Goal: Information Seeking & Learning: Learn about a topic

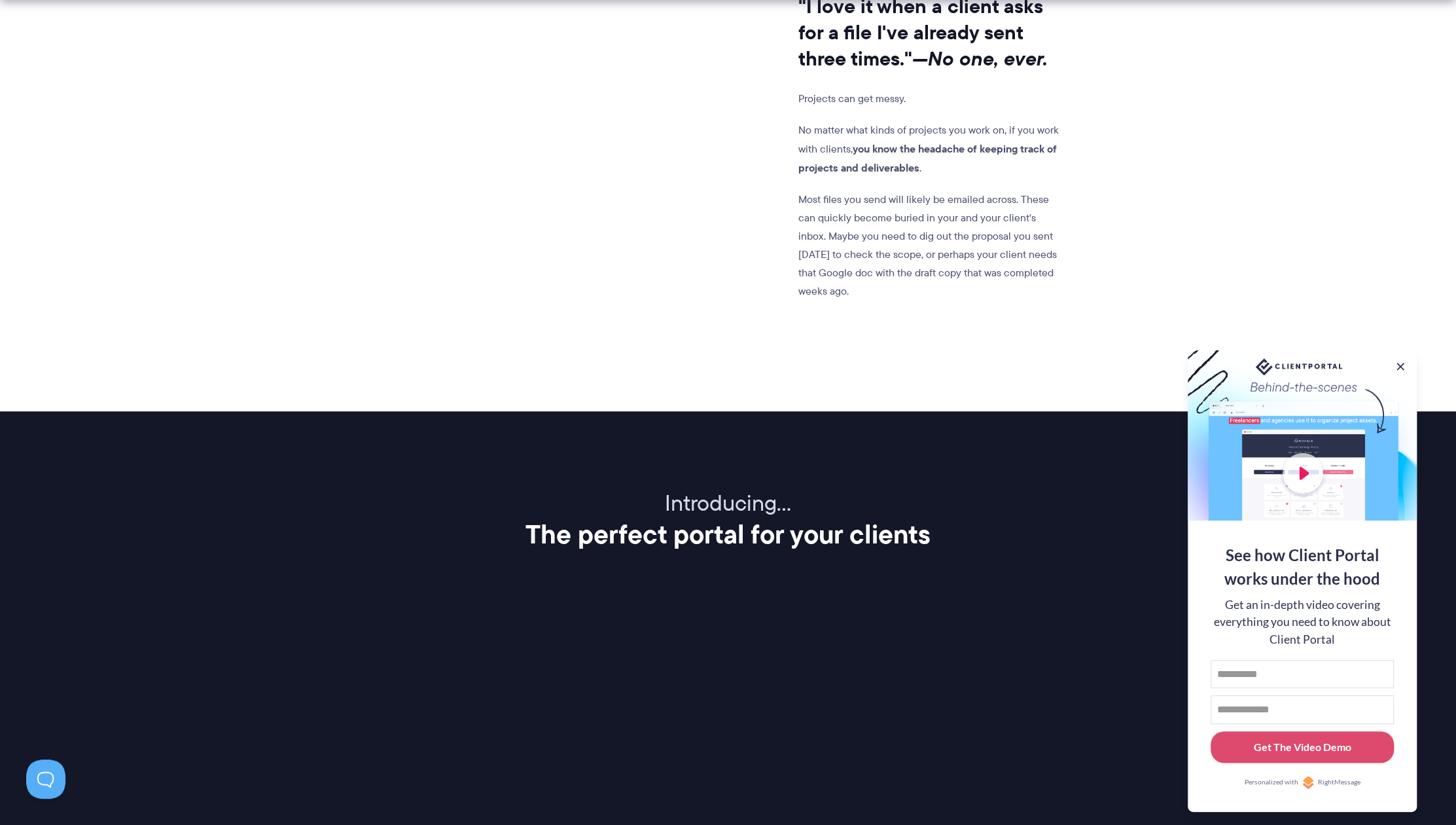
scroll to position [1178, 0]
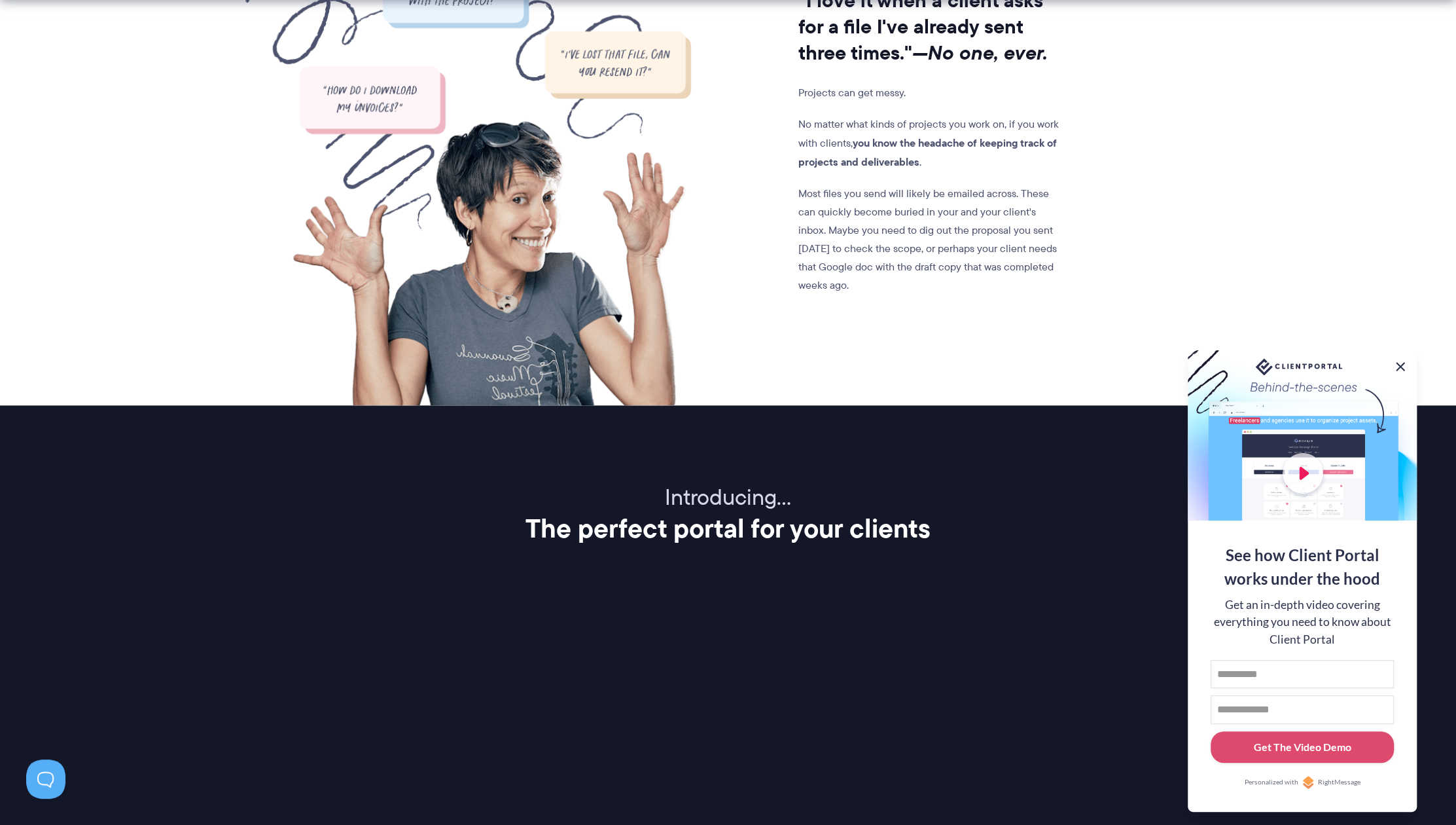
click at [1398, 366] on button at bounding box center [1400, 366] width 16 height 16
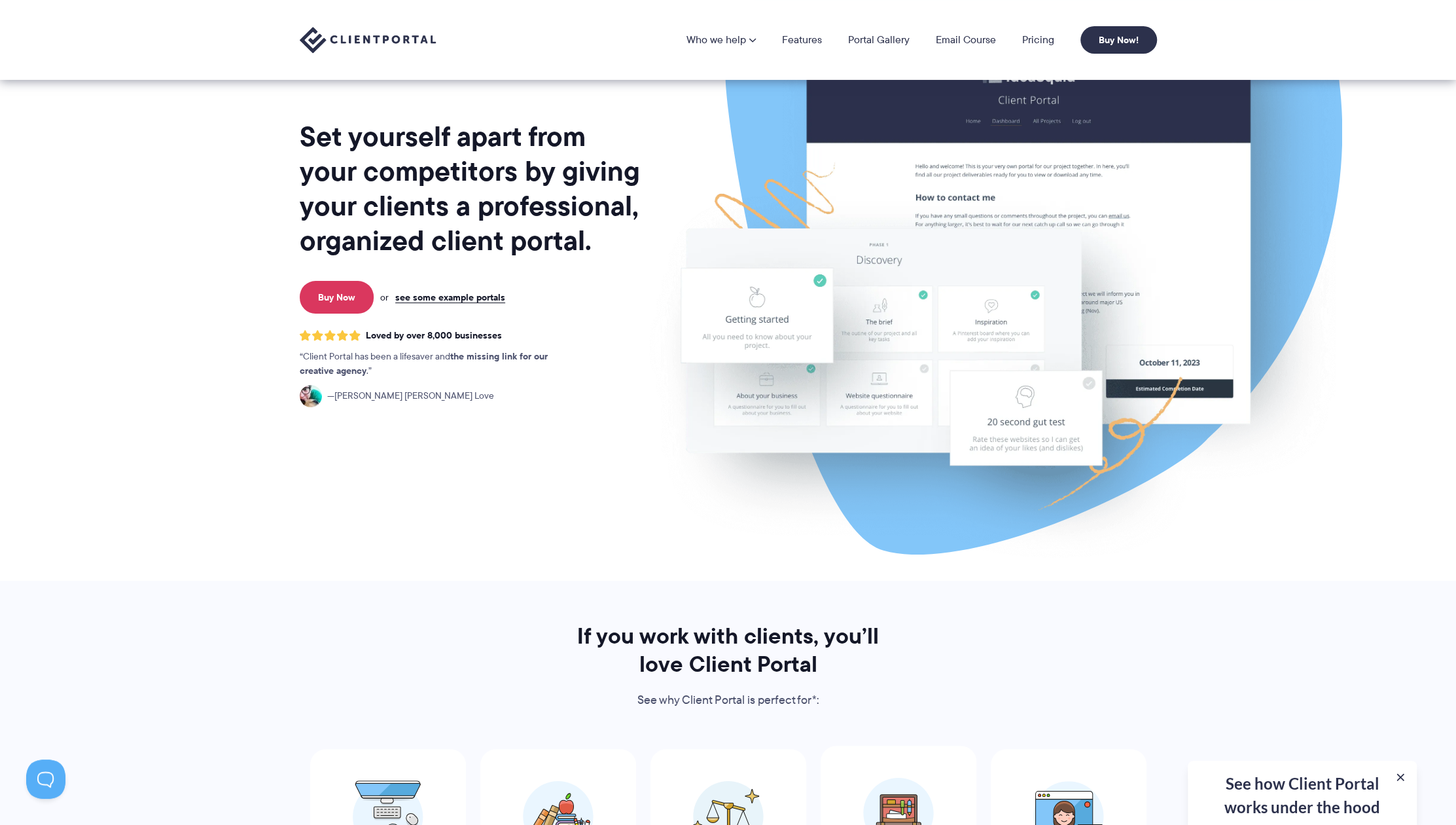
scroll to position [0, 0]
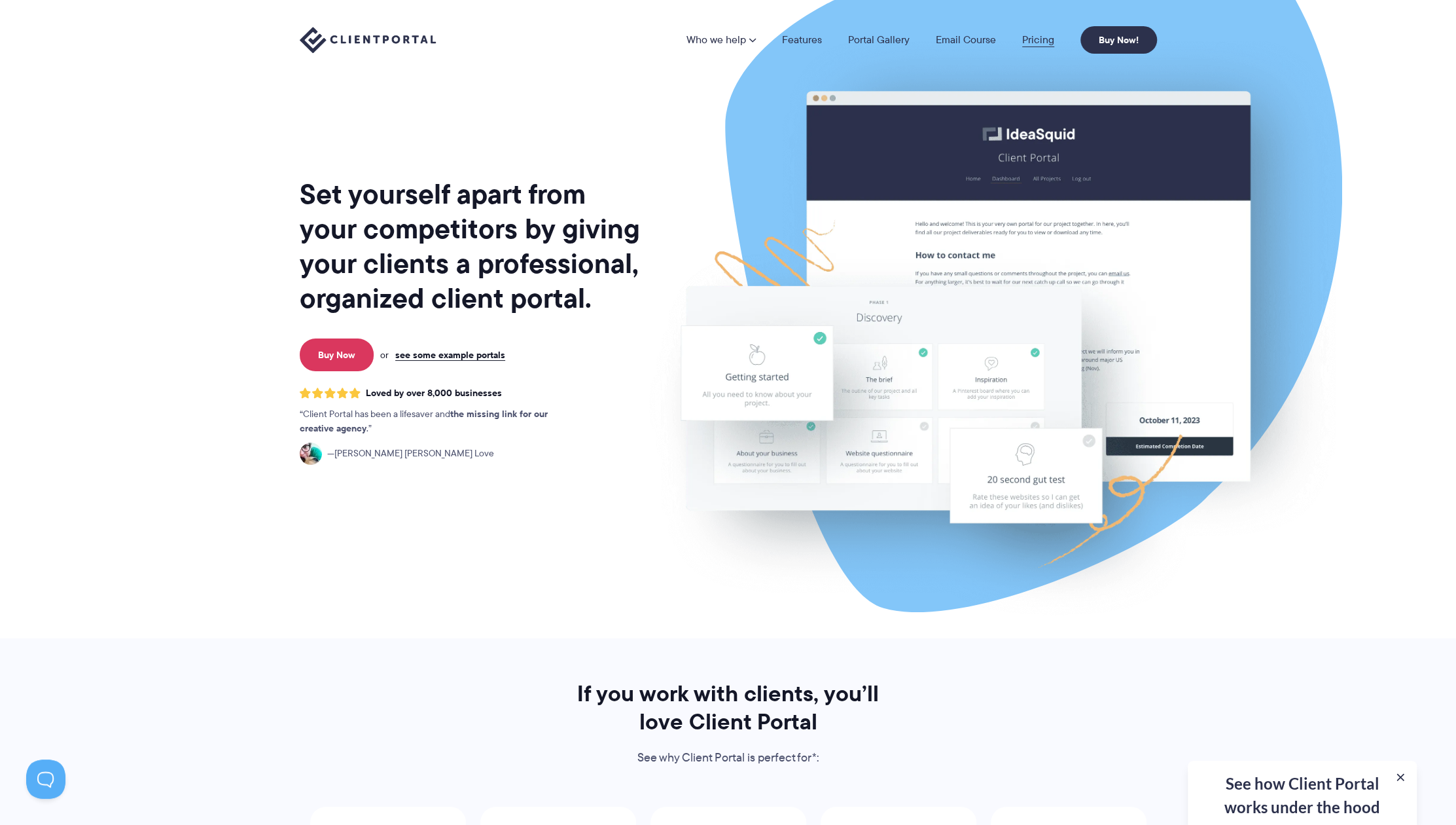
click at [1035, 37] on link "Pricing" at bounding box center [1038, 39] width 32 height 11
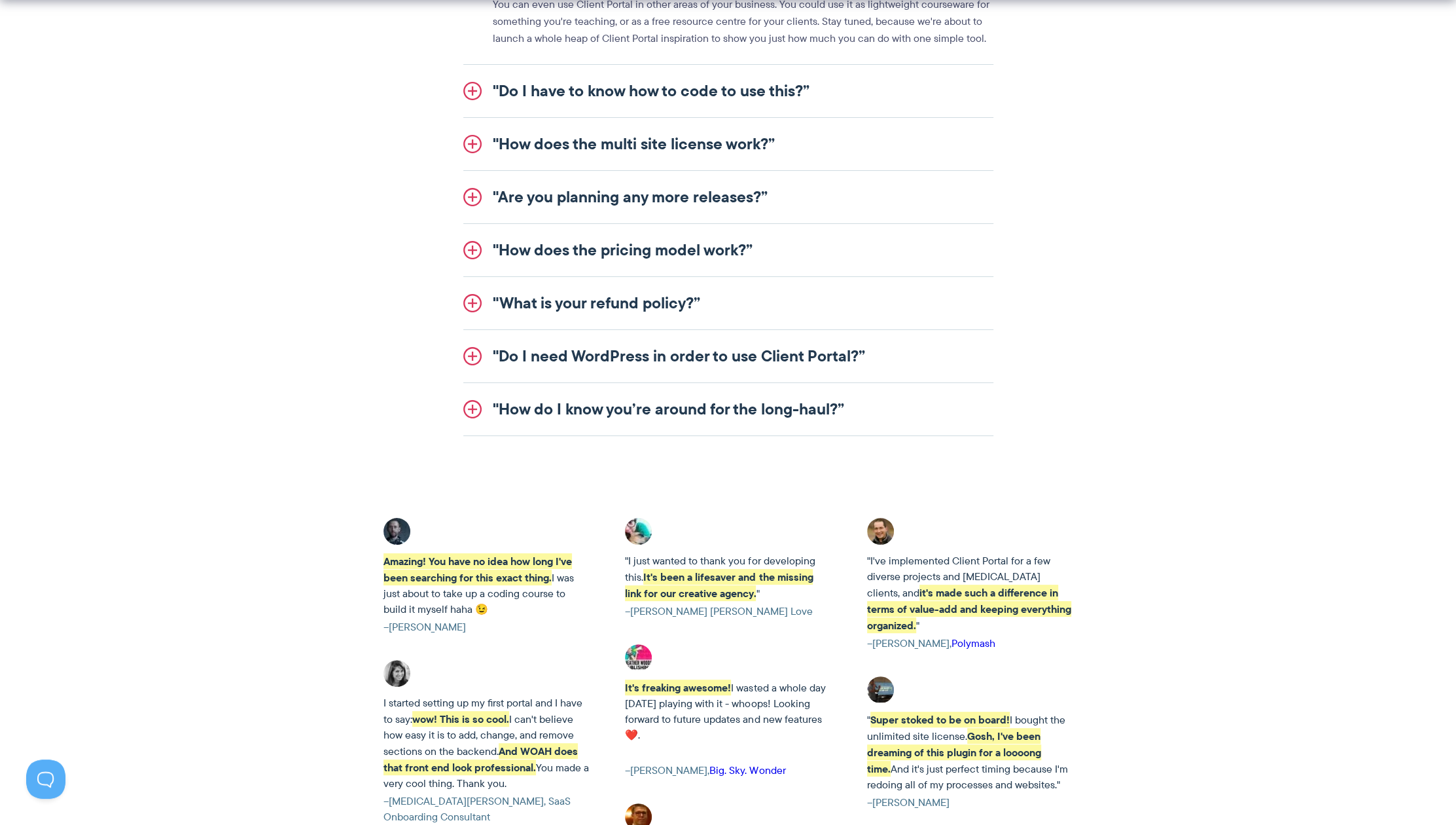
scroll to position [1702, 0]
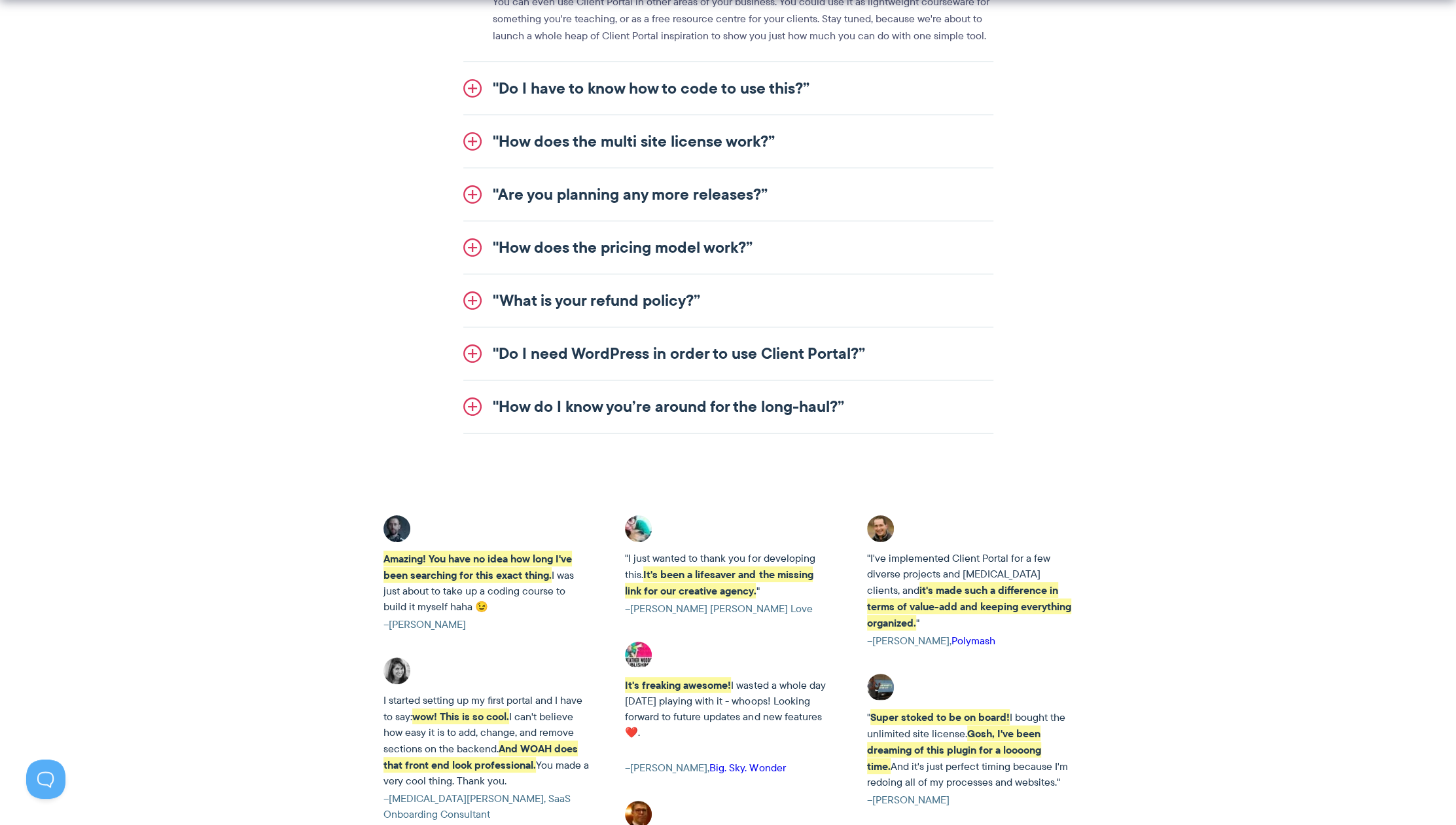
click at [471, 346] on link ""Do I need WordPress in order to use Client Portal?”" at bounding box center [728, 353] width 530 height 53
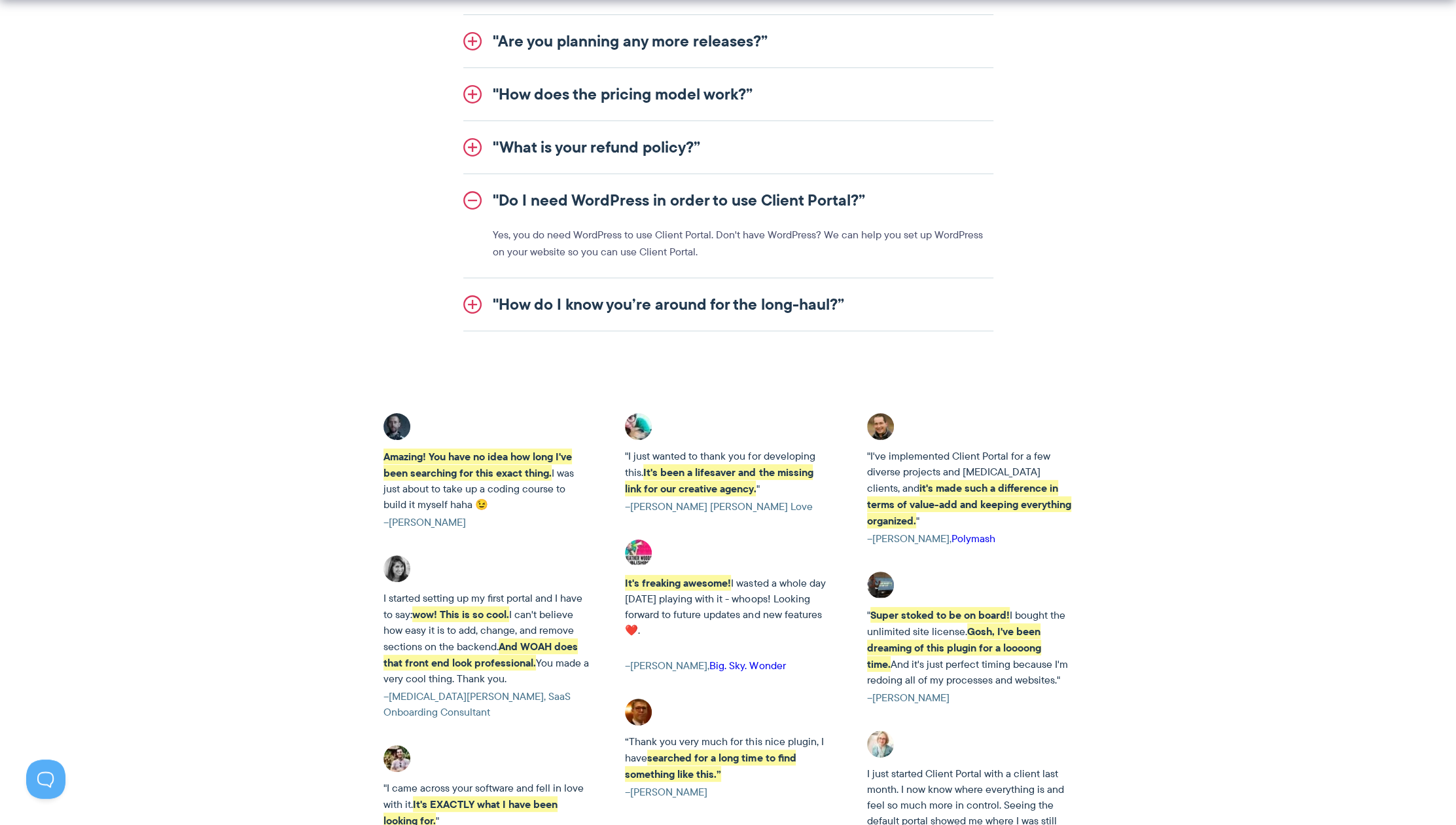
click at [480, 196] on link ""Do I need WordPress in order to use Client Portal?”" at bounding box center [728, 200] width 530 height 53
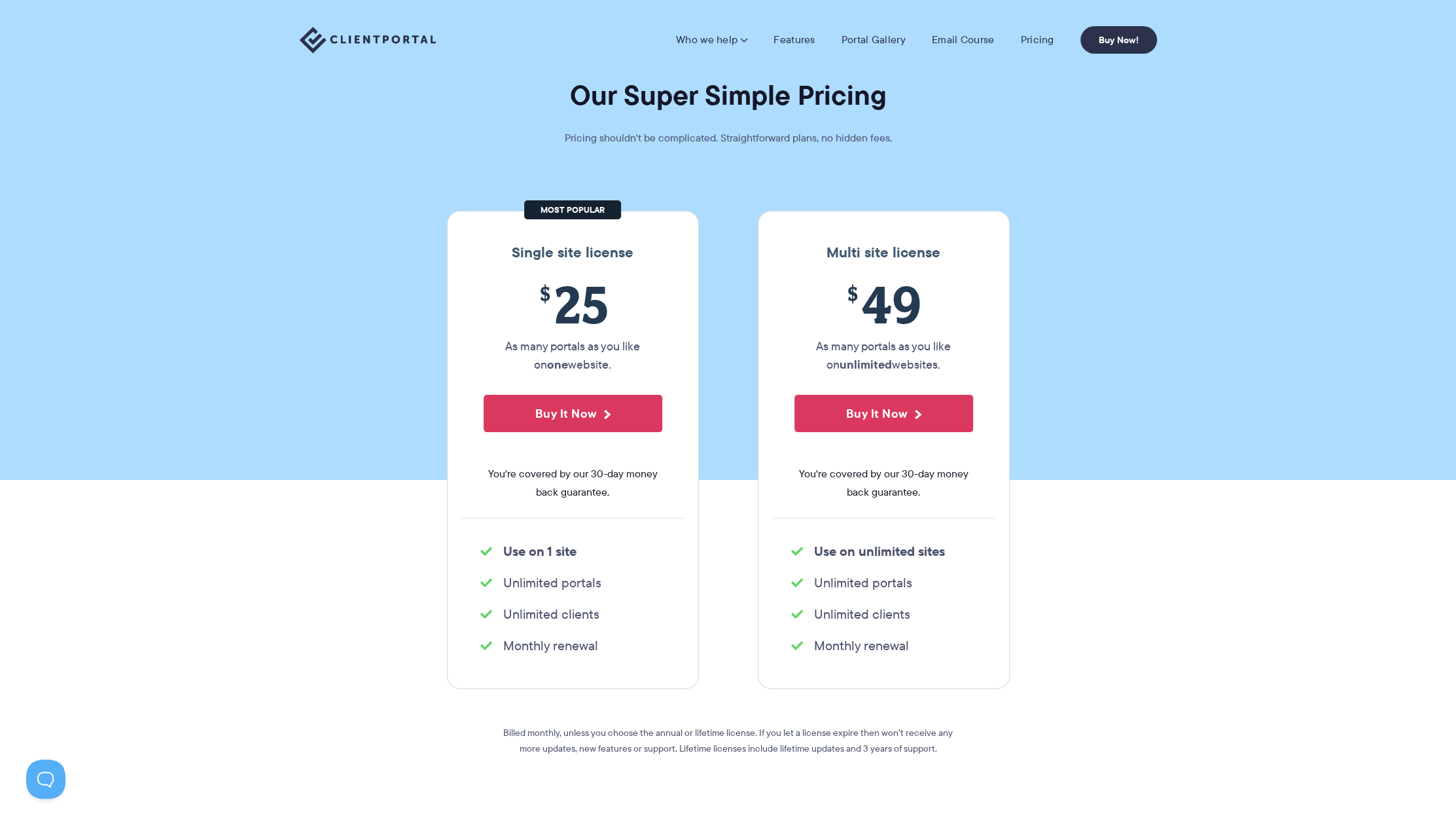
scroll to position [0, 0]
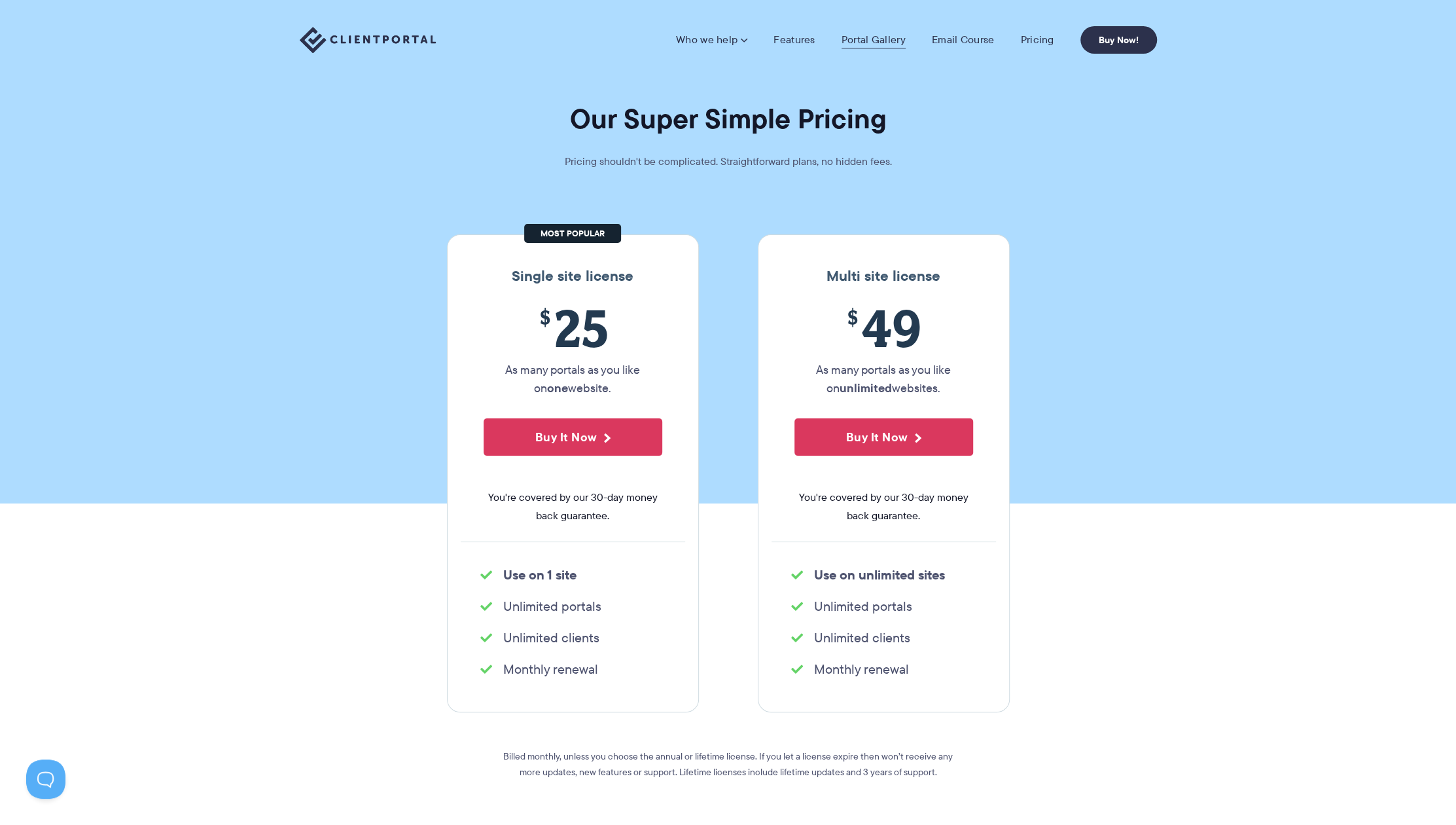
click at [877, 35] on link "Portal Gallery" at bounding box center [873, 40] width 64 height 13
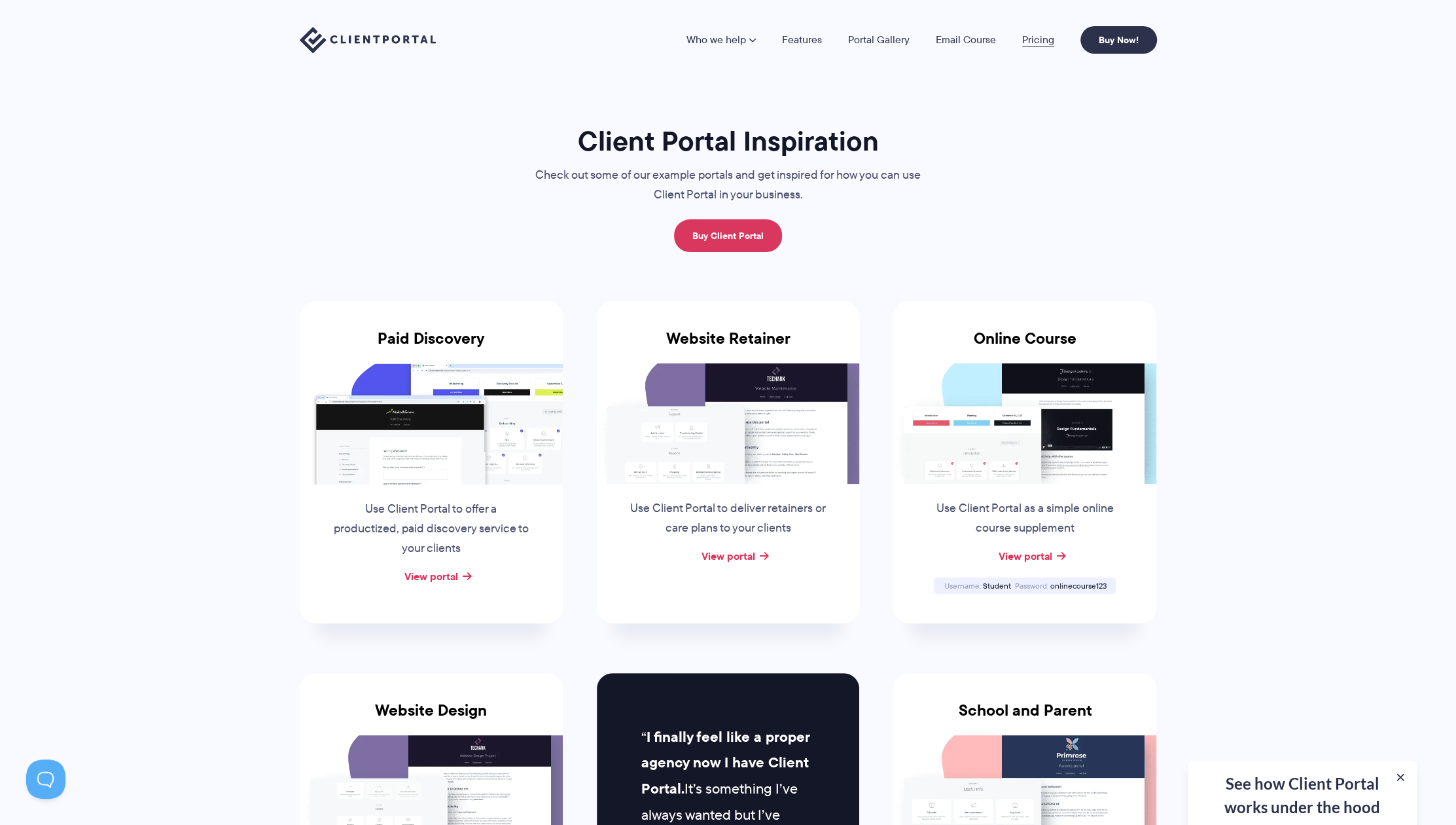
click at [1046, 35] on link "Pricing" at bounding box center [1038, 39] width 32 height 11
